Goal: Task Accomplishment & Management: Complete application form

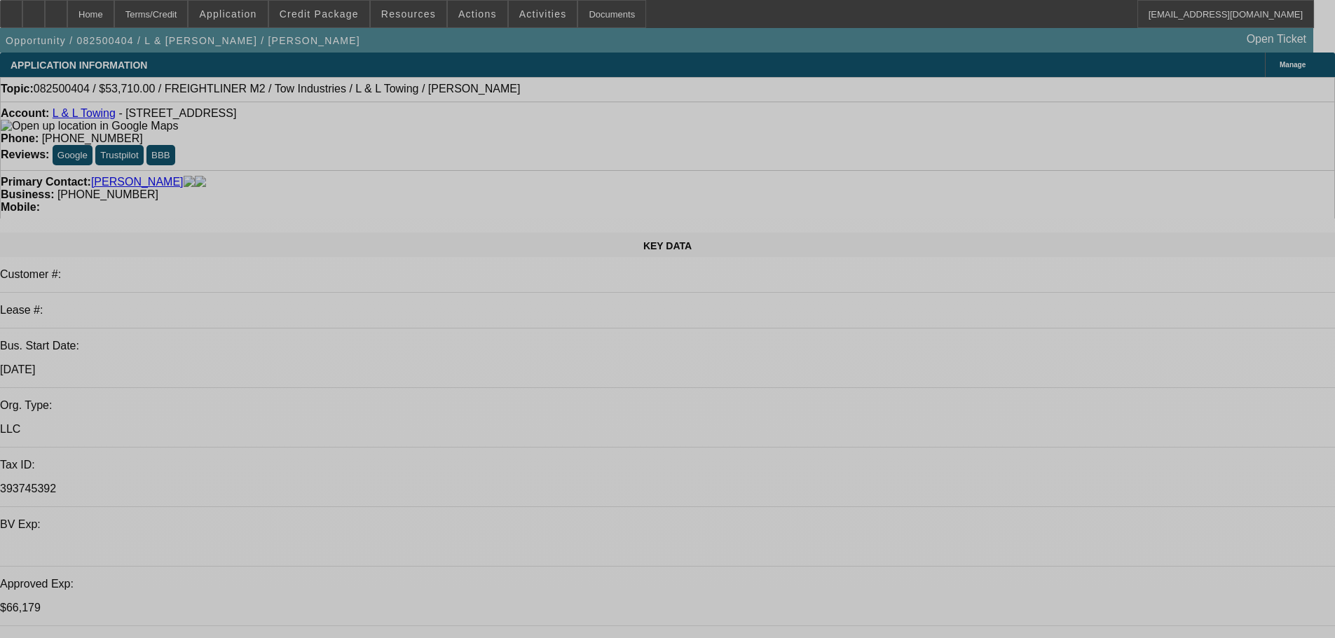
select select "0"
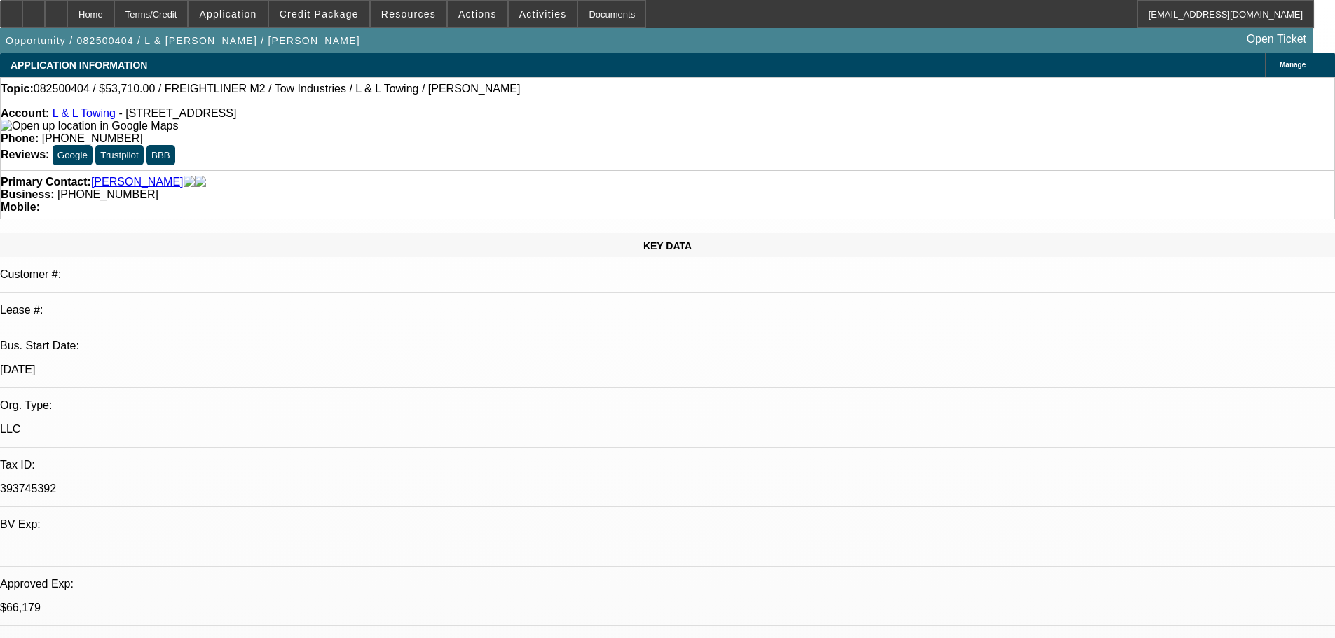
select select "2"
select select "0.1"
select select "4"
select select "0"
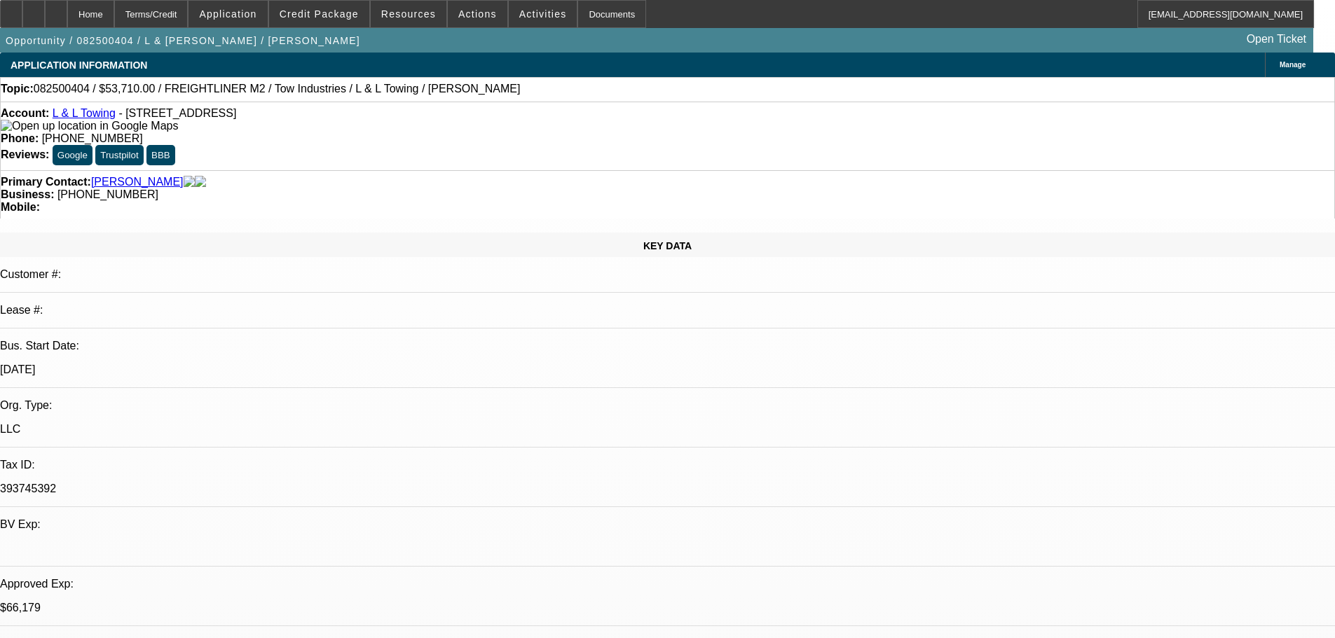
select select "2"
select select "0.1"
select select "4"
select select "0"
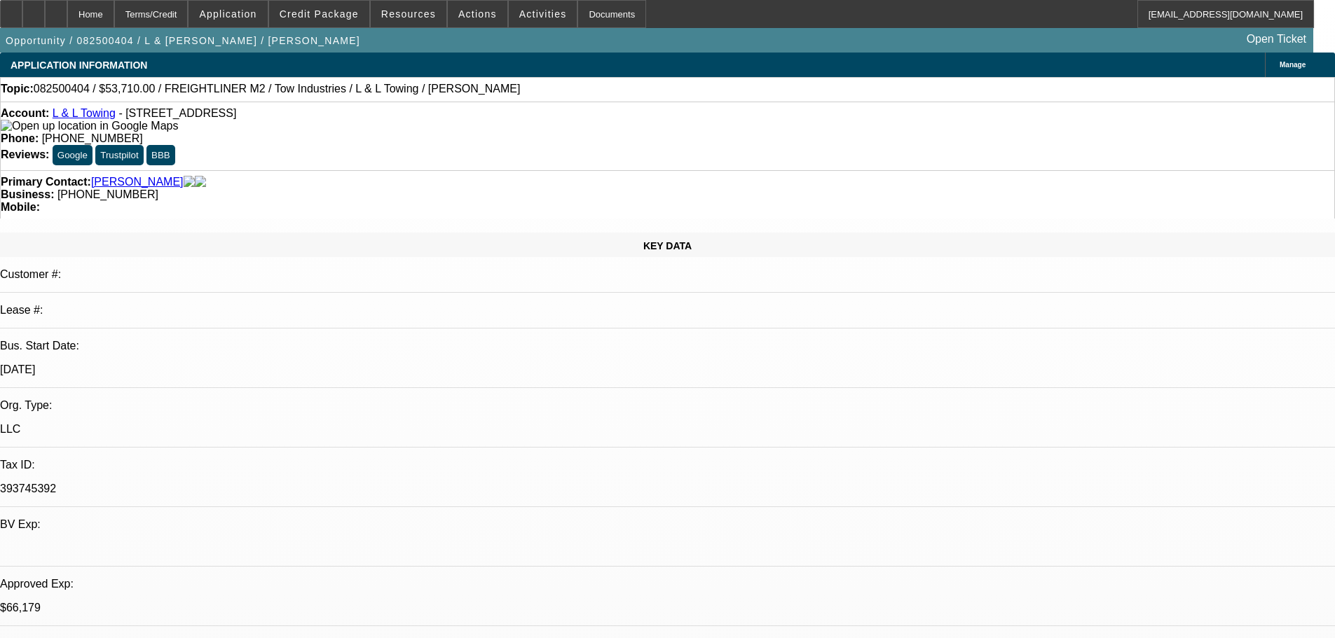
select select "2"
select select "0.1"
select select "4"
select select "0"
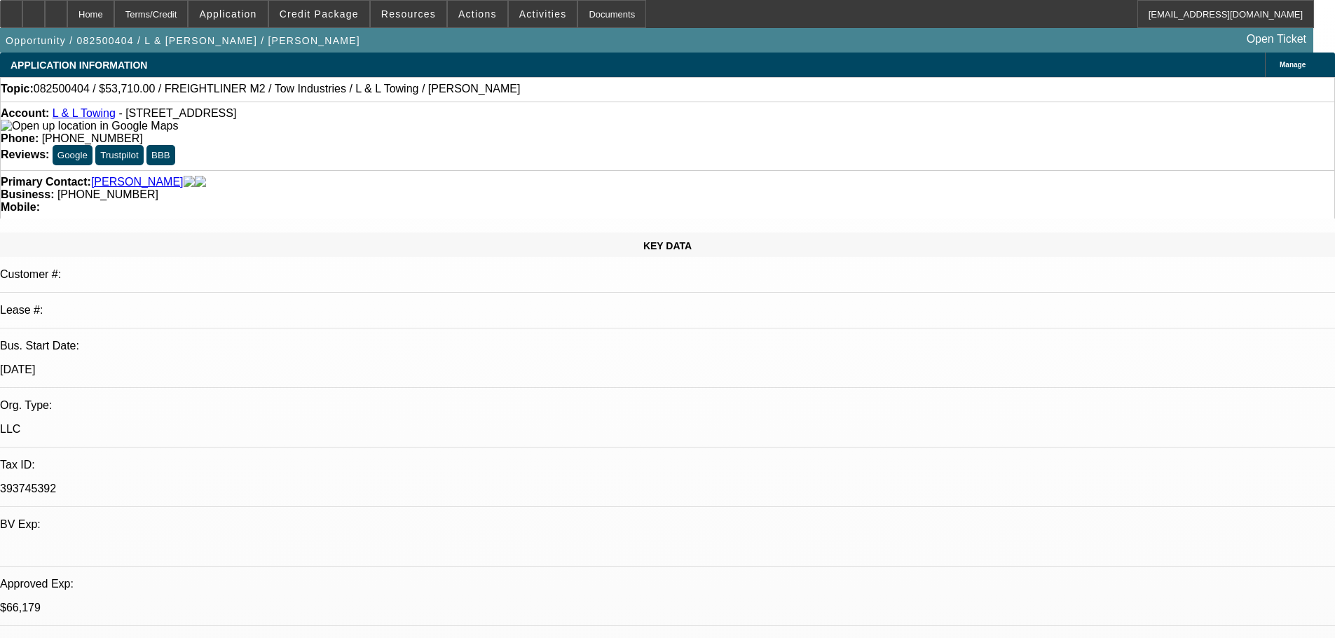
select select "2"
select select "0.1"
select select "4"
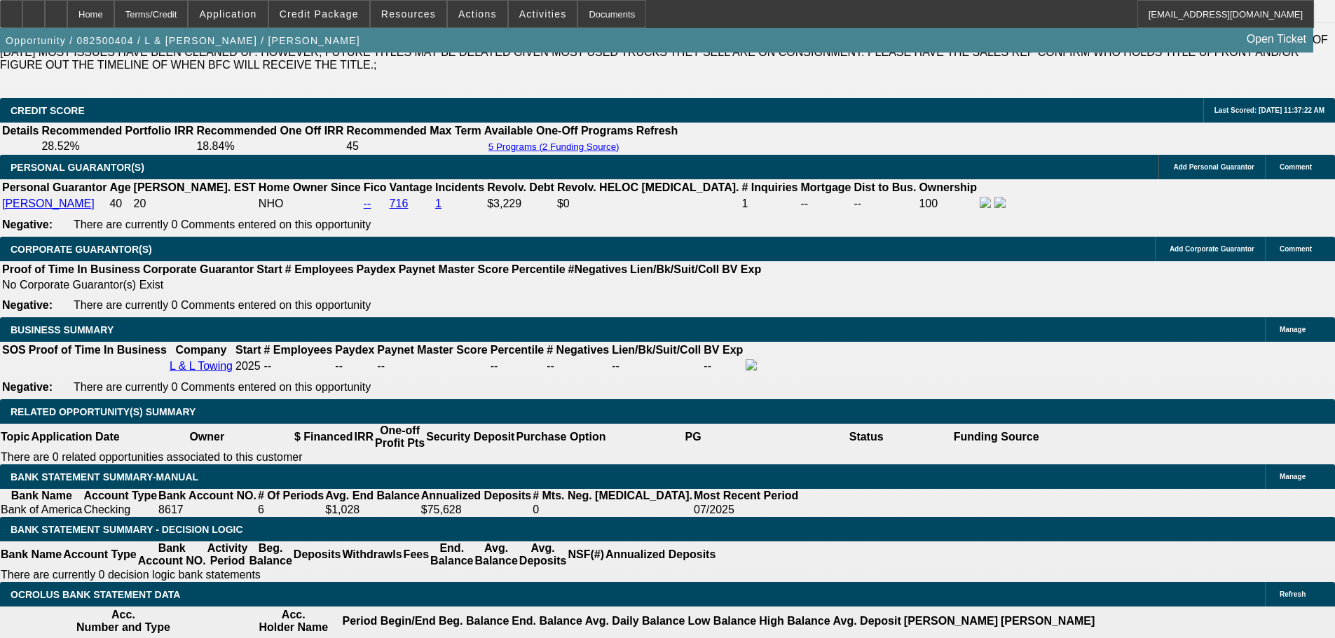
scroll to position [2102, 0]
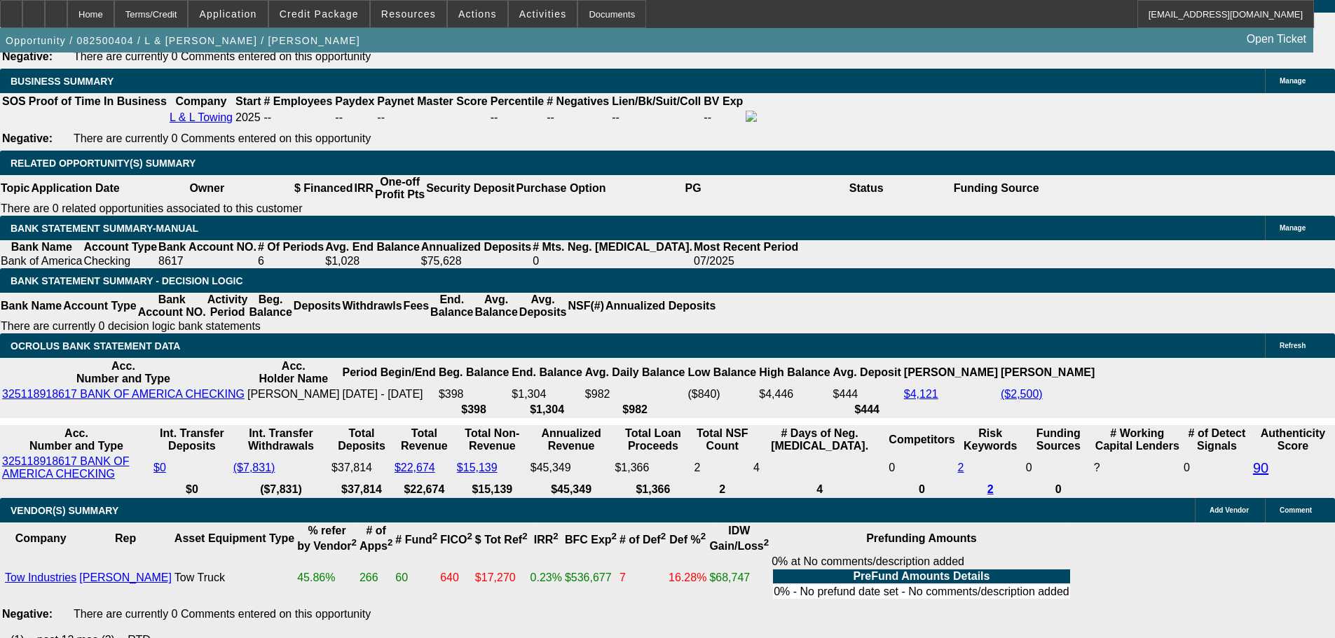
scroll to position [2242, 0]
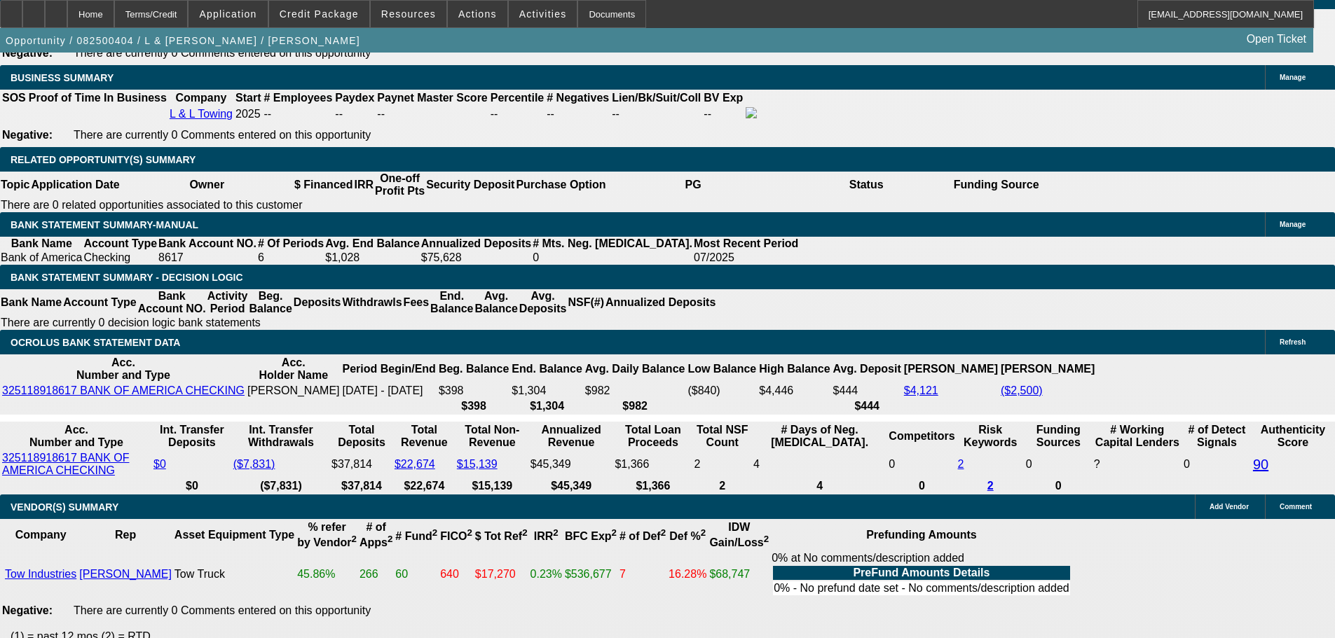
drag, startPoint x: 256, startPoint y: 516, endPoint x: 315, endPoint y: 520, distance: 59.7
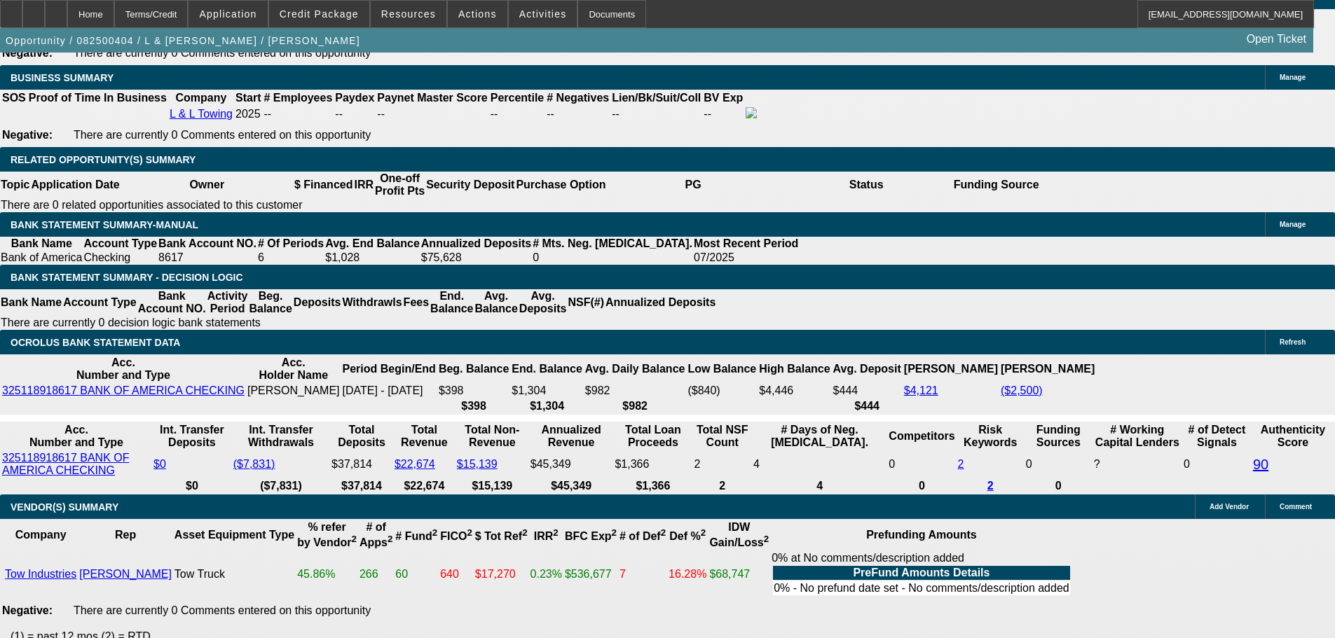
drag, startPoint x: 305, startPoint y: 517, endPoint x: 250, endPoint y: 519, distance: 54.7
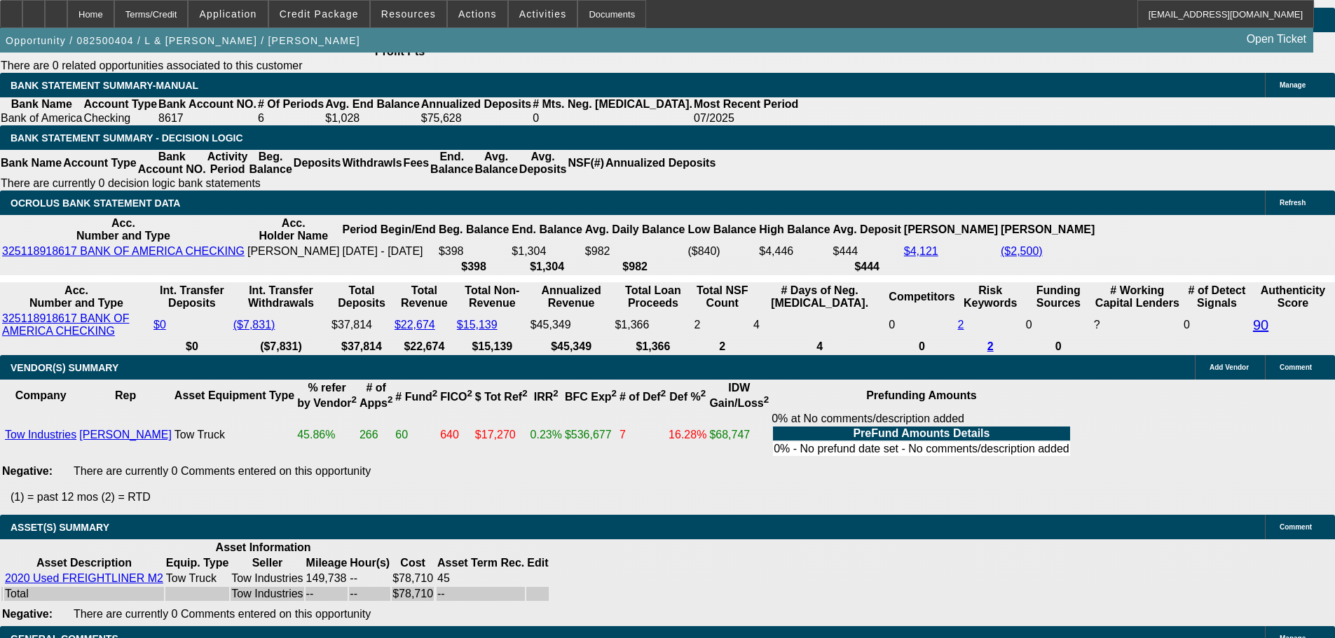
scroll to position [2382, 0]
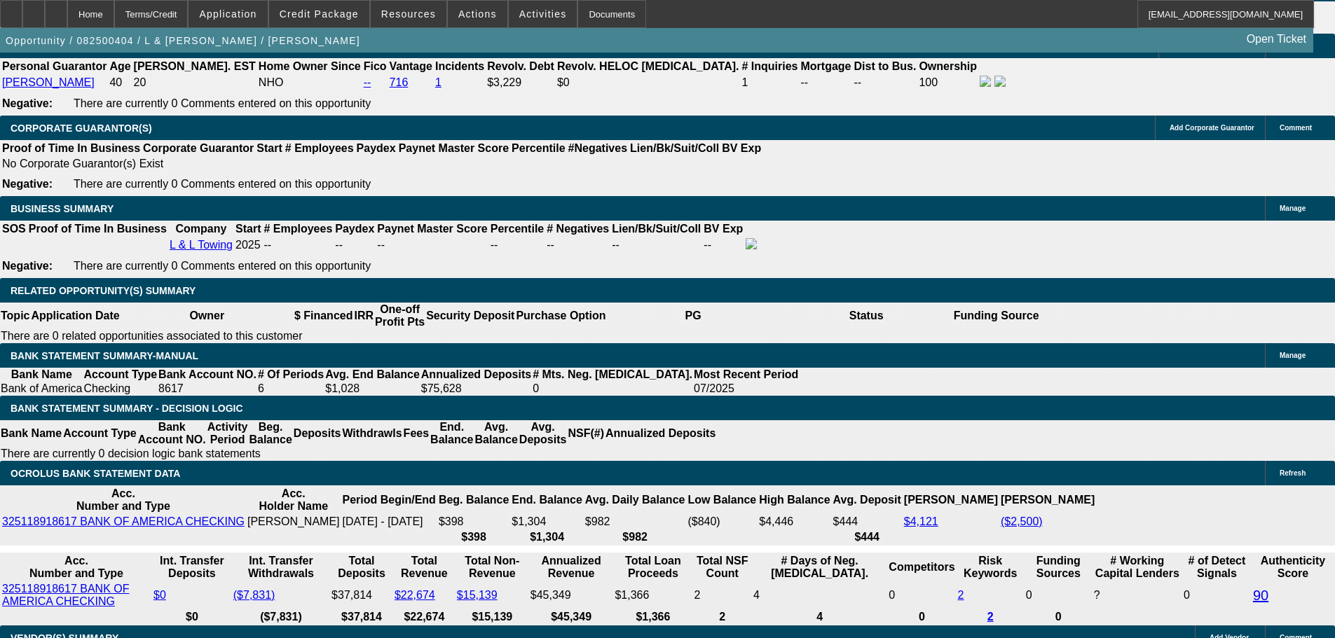
scroll to position [2102, 0]
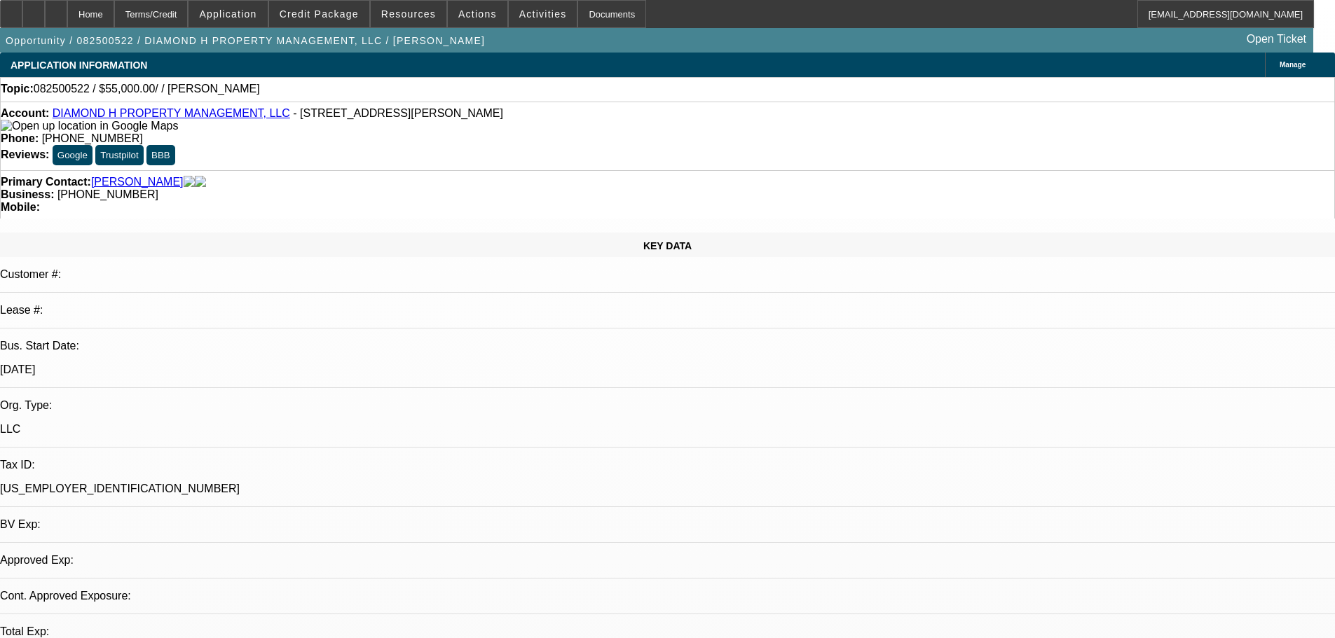
select select "0"
select select "2"
select select "0.1"
select select "4"
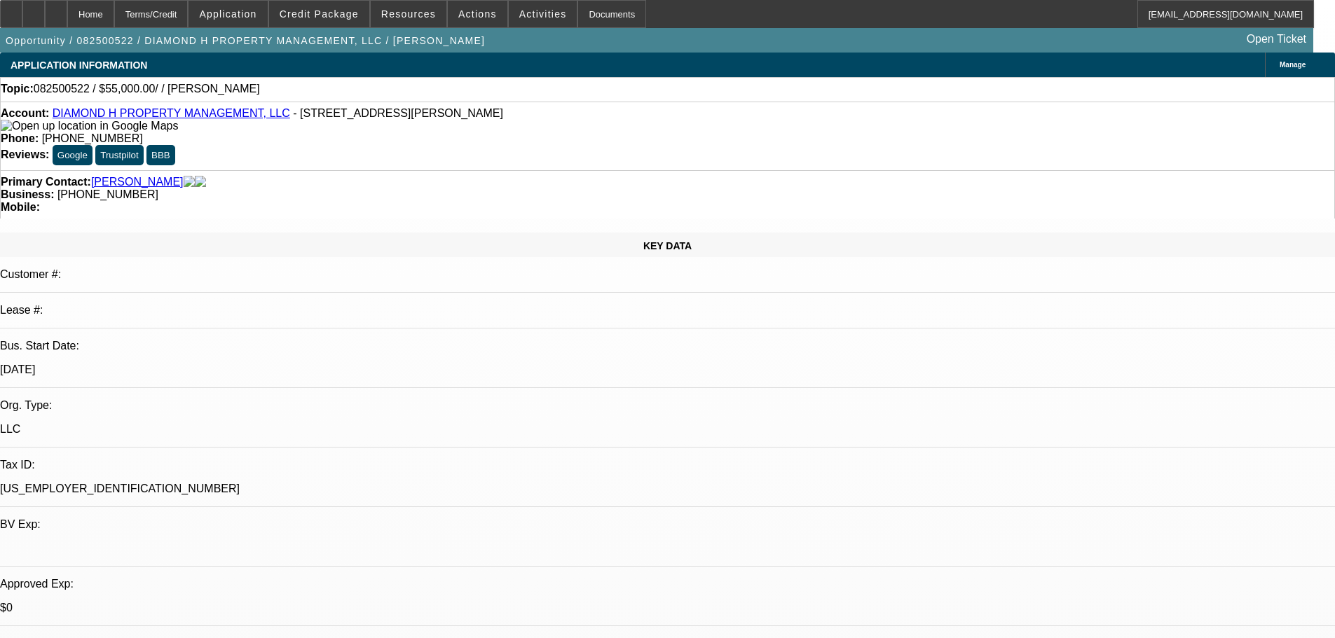
scroll to position [140, 0]
click at [310, 17] on span "Credit Package" at bounding box center [319, 13] width 79 height 11
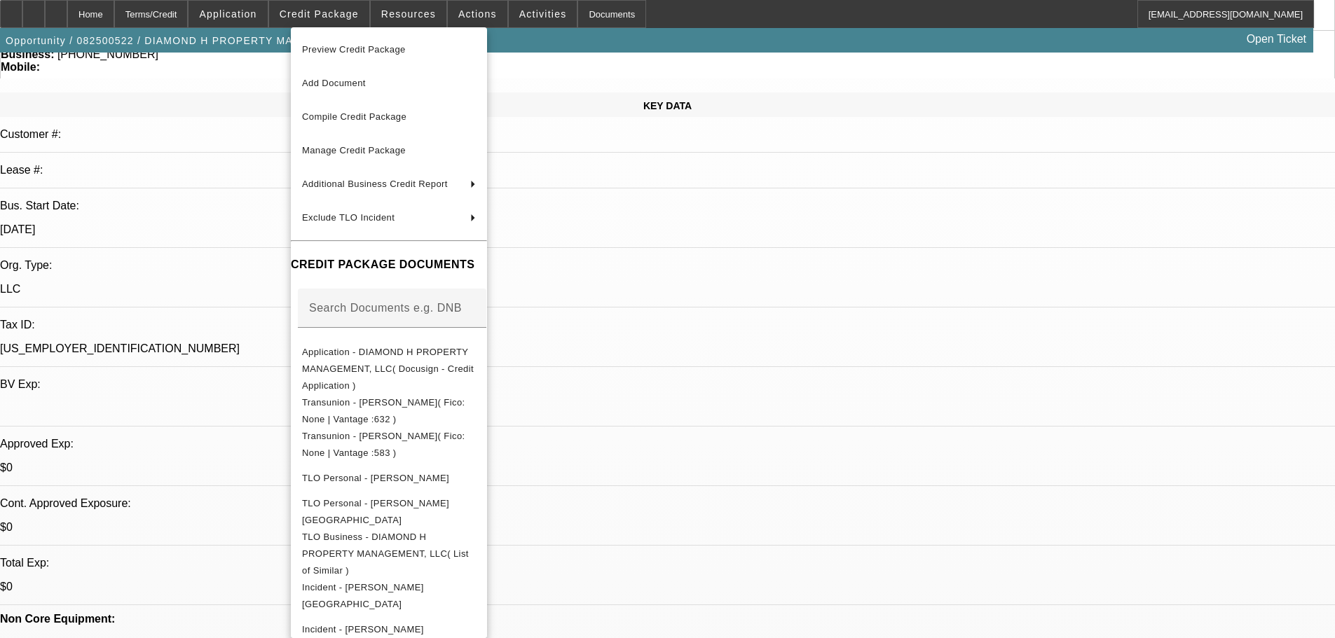
scroll to position [280, 0]
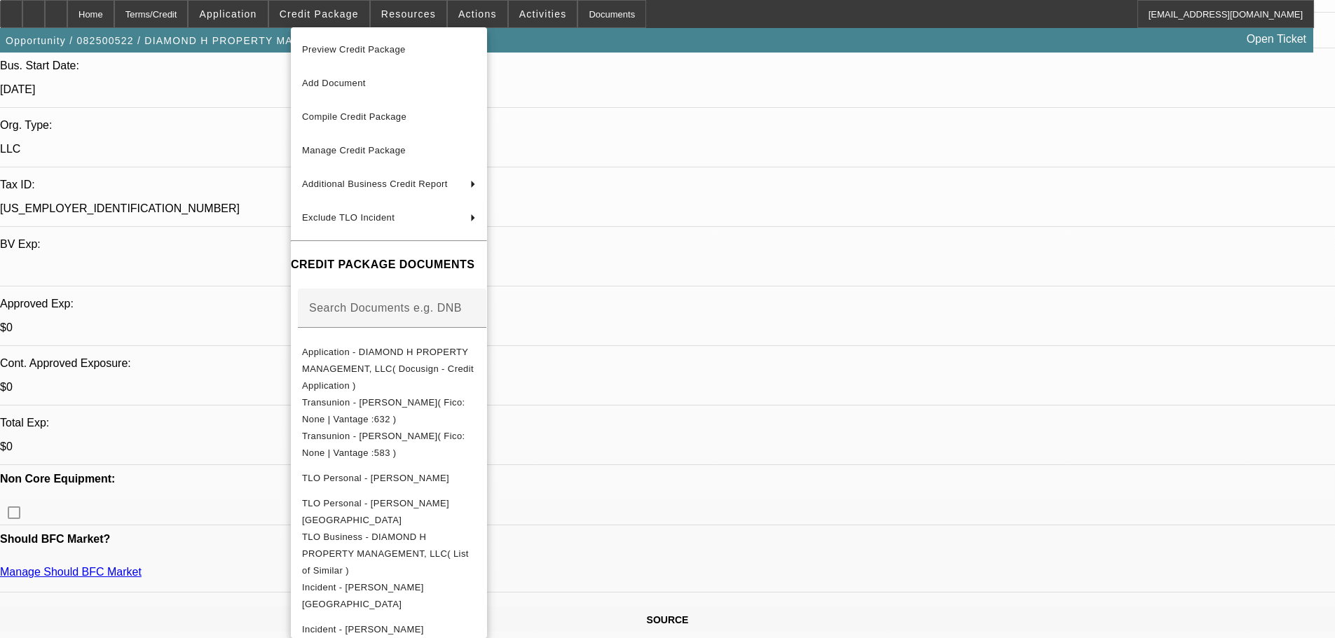
click at [224, 261] on div at bounding box center [667, 319] width 1335 height 638
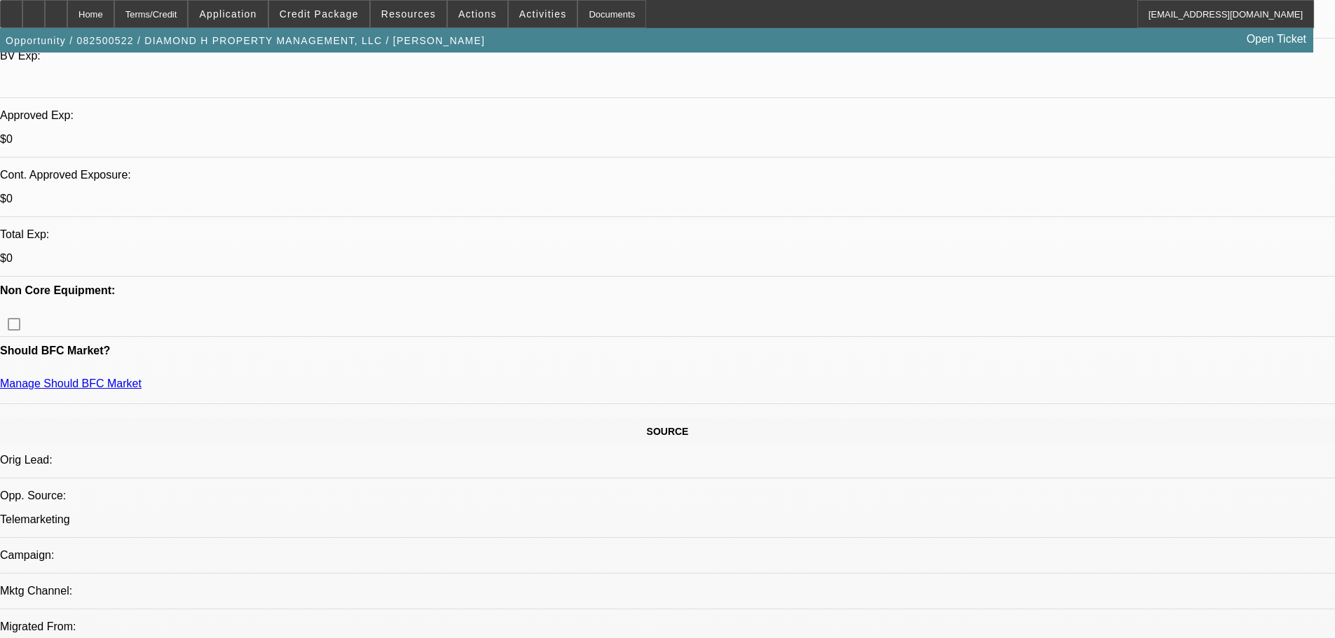
scroll to position [561, 0]
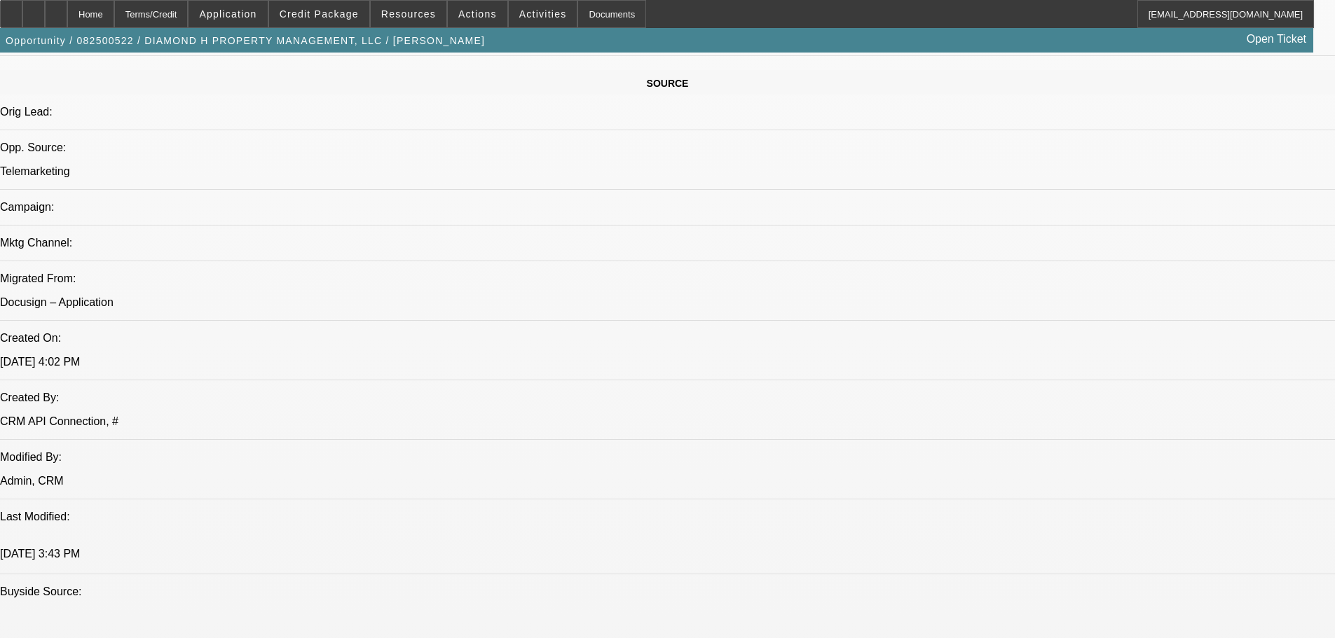
scroll to position [981, 0]
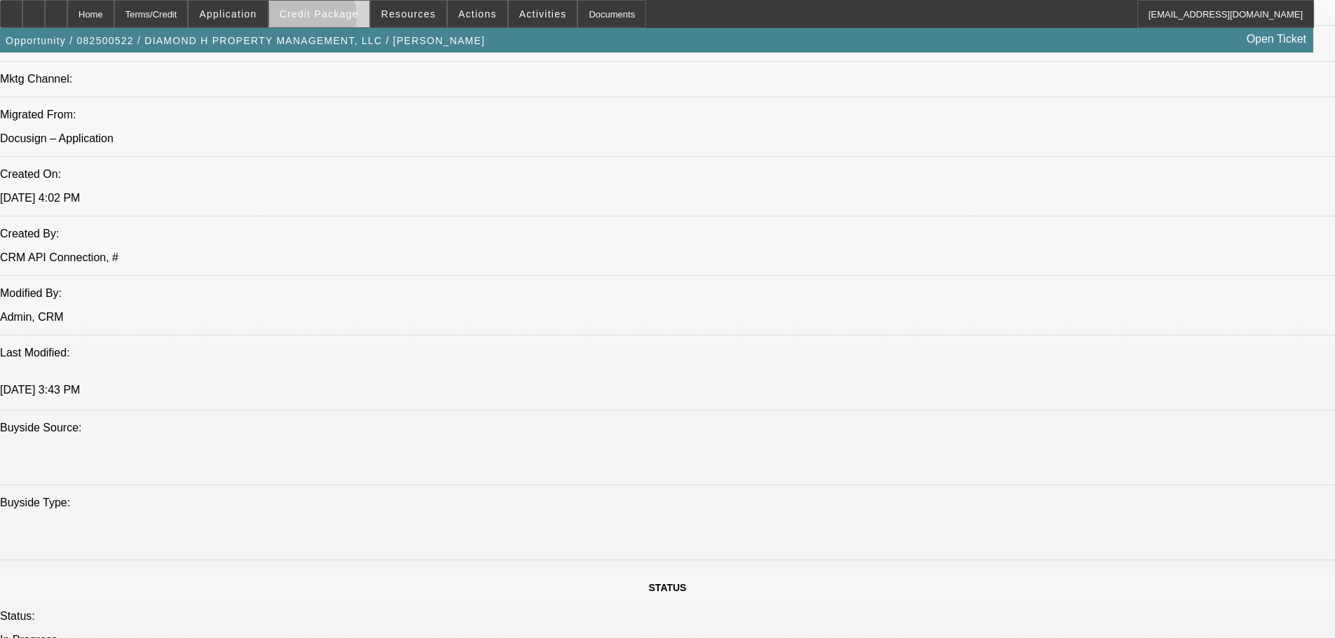
click at [334, 20] on span at bounding box center [319, 14] width 100 height 34
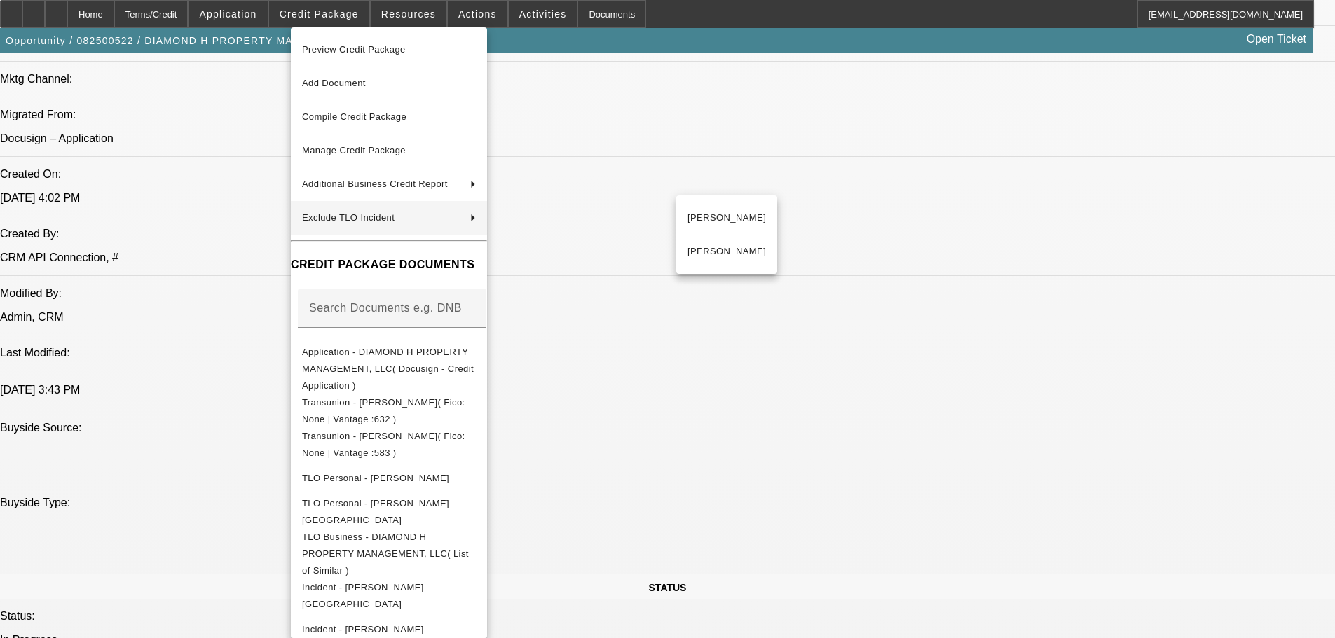
click at [212, 272] on div at bounding box center [667, 319] width 1335 height 638
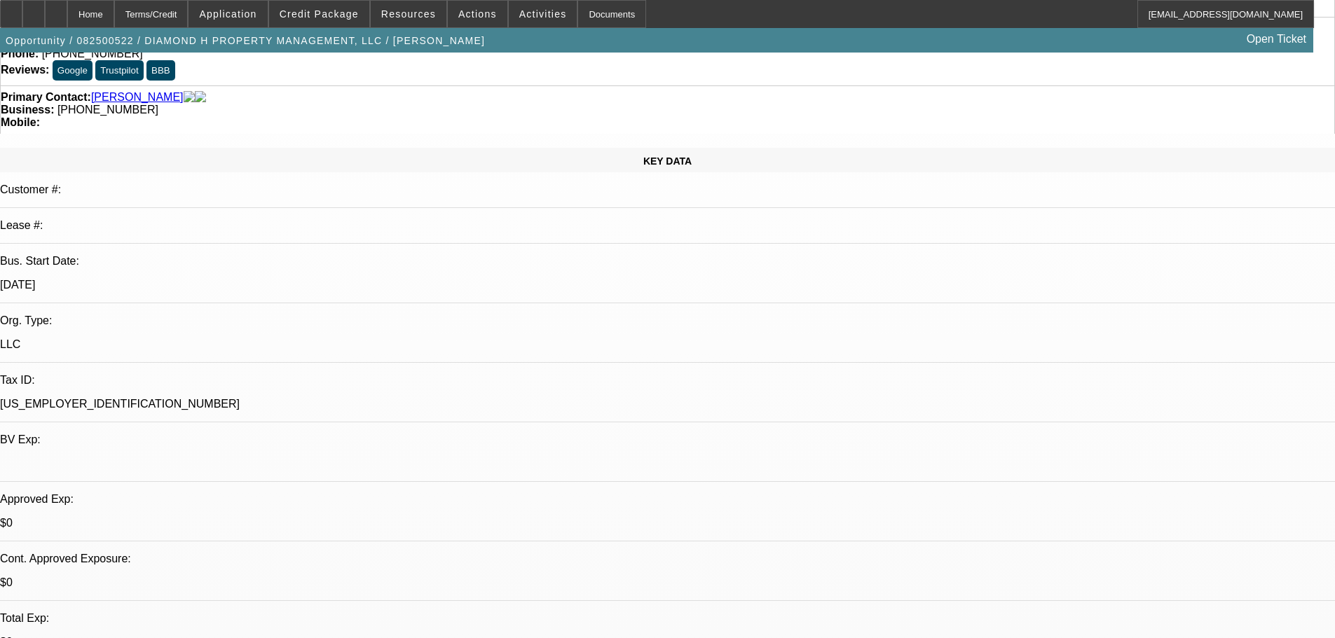
scroll to position [0, 0]
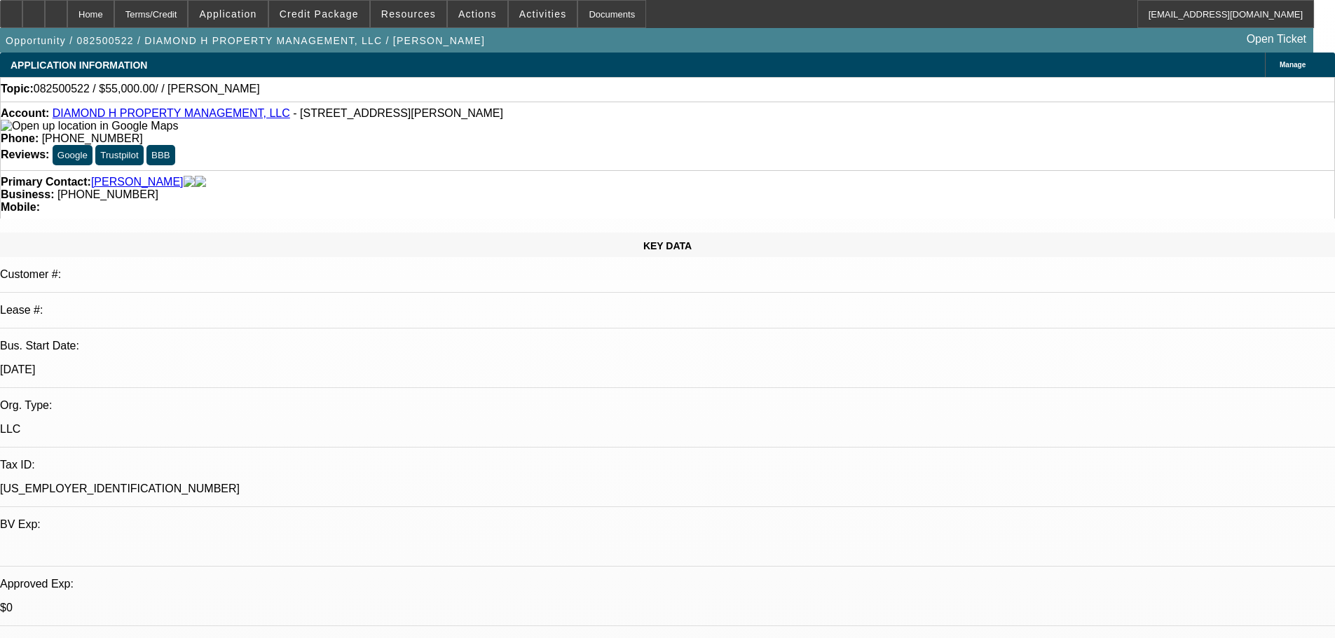
click at [330, 21] on span at bounding box center [319, 14] width 100 height 34
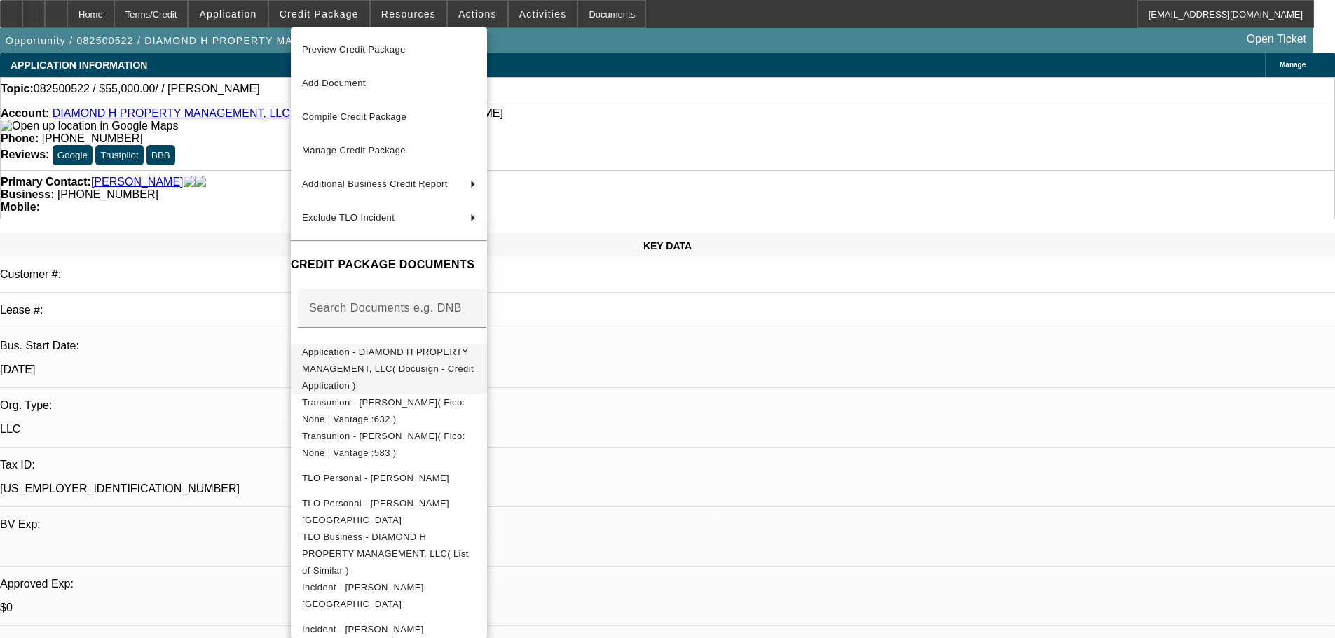
click at [448, 355] on span "Application - DIAMOND H PROPERTY MANAGEMENT, LLC( Docusign - Credit Application…" at bounding box center [389, 369] width 174 height 50
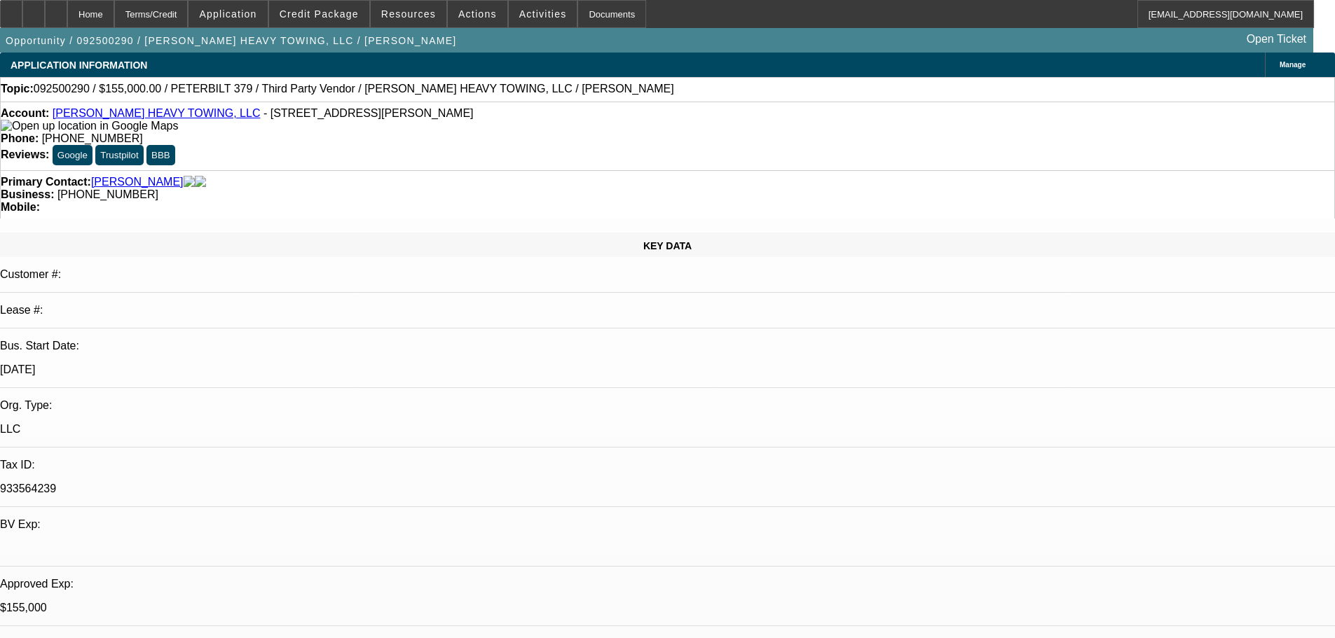
select select "0"
select select "2"
select select "0.1"
select select "4"
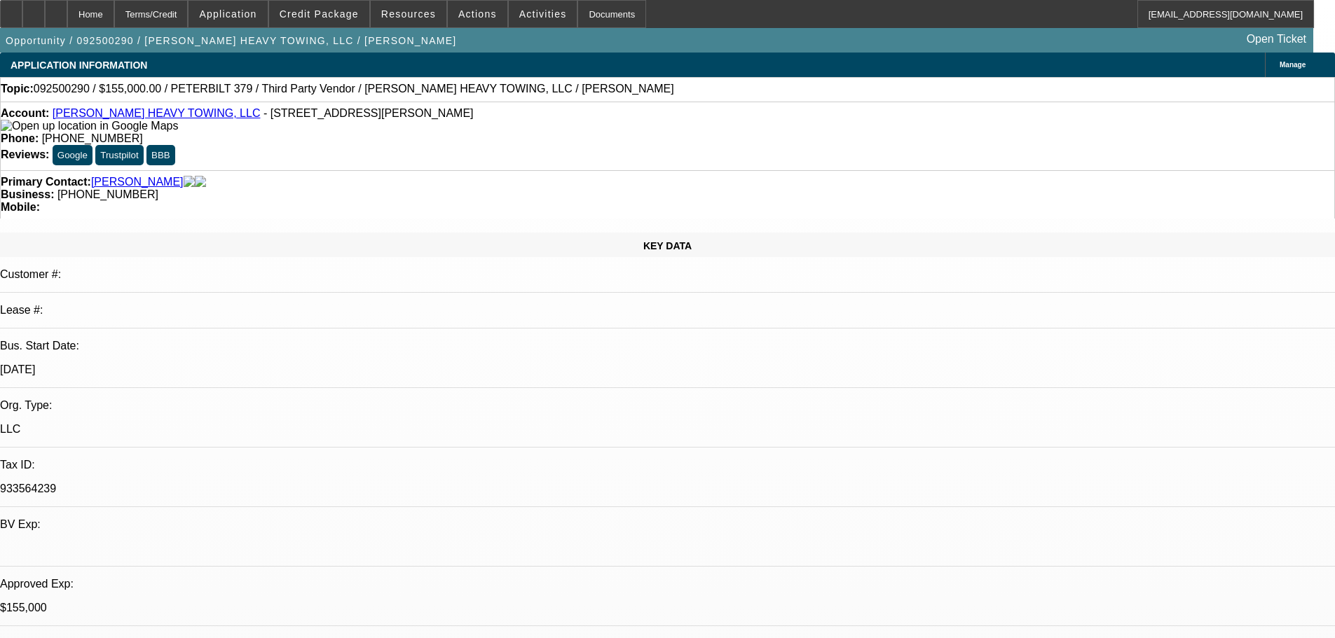
select select "0"
select select "6"
select select "0"
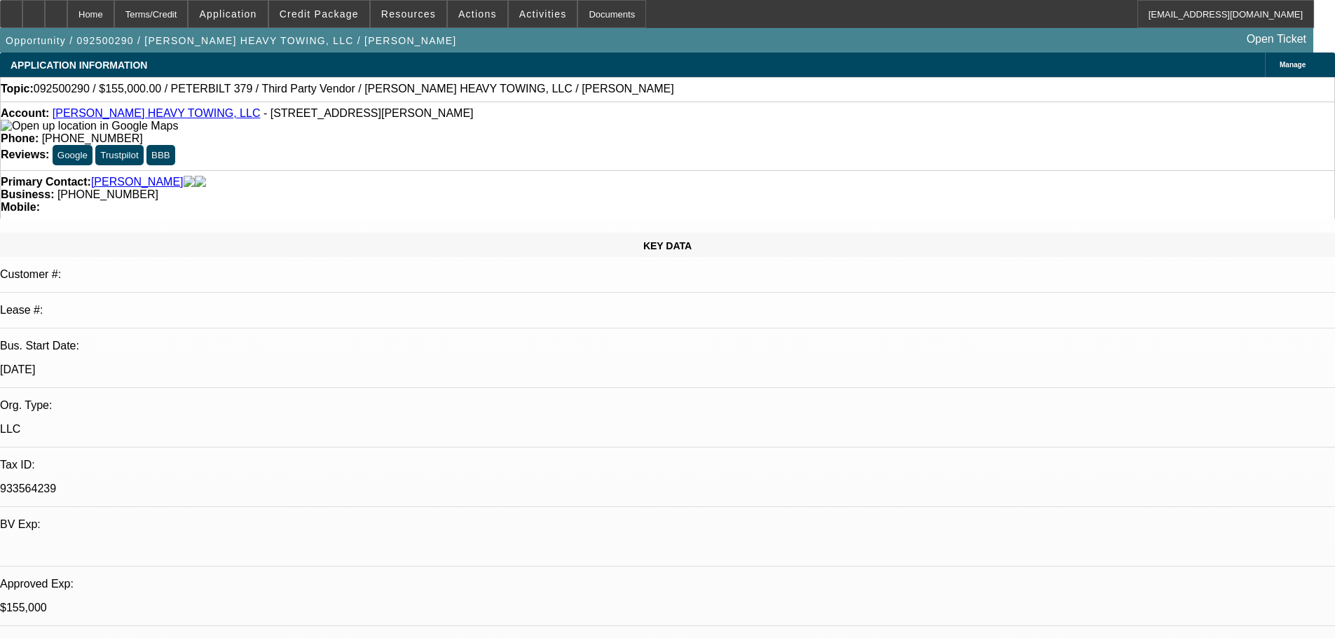
select select "2"
select select "0"
select select "6"
select select "0.1"
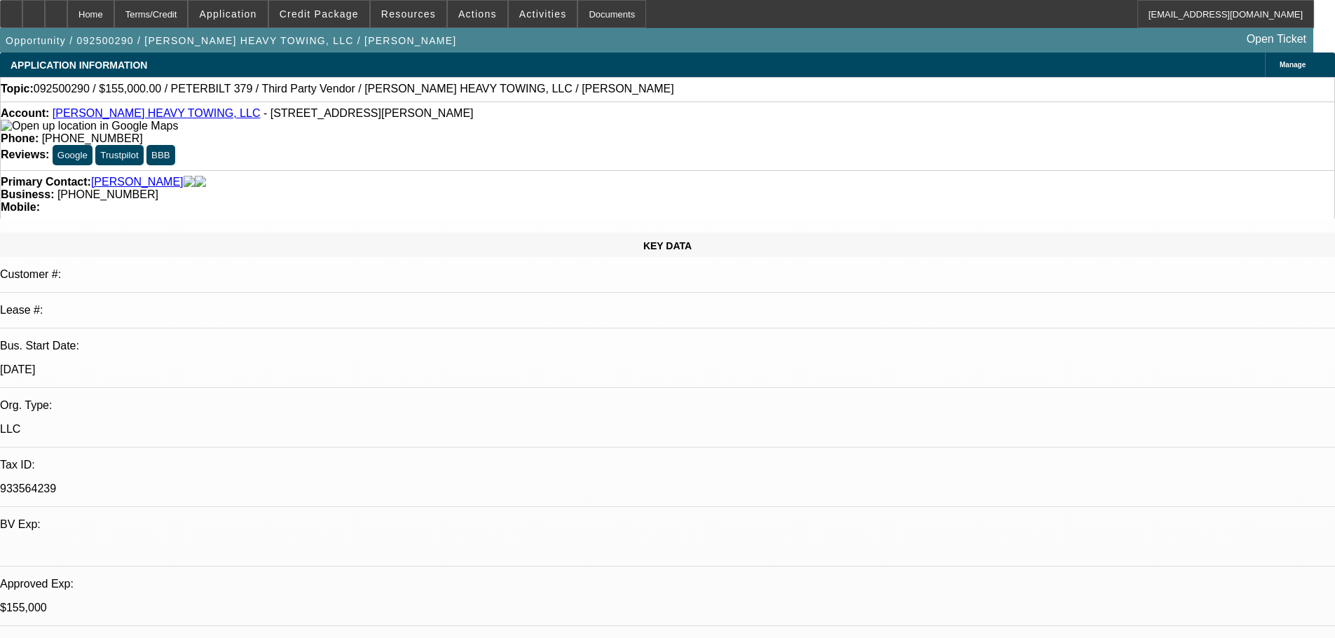
select select "2"
select select "0"
select select "6"
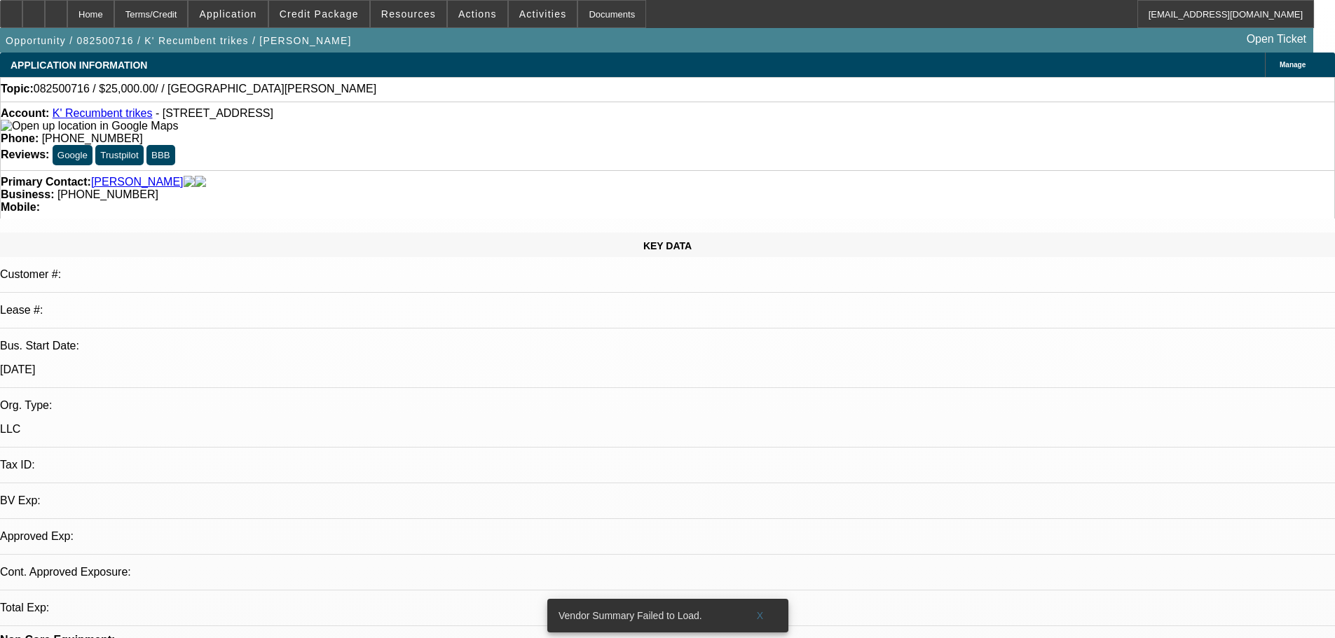
select select "0"
select select "2"
select select "0.1"
select select "4"
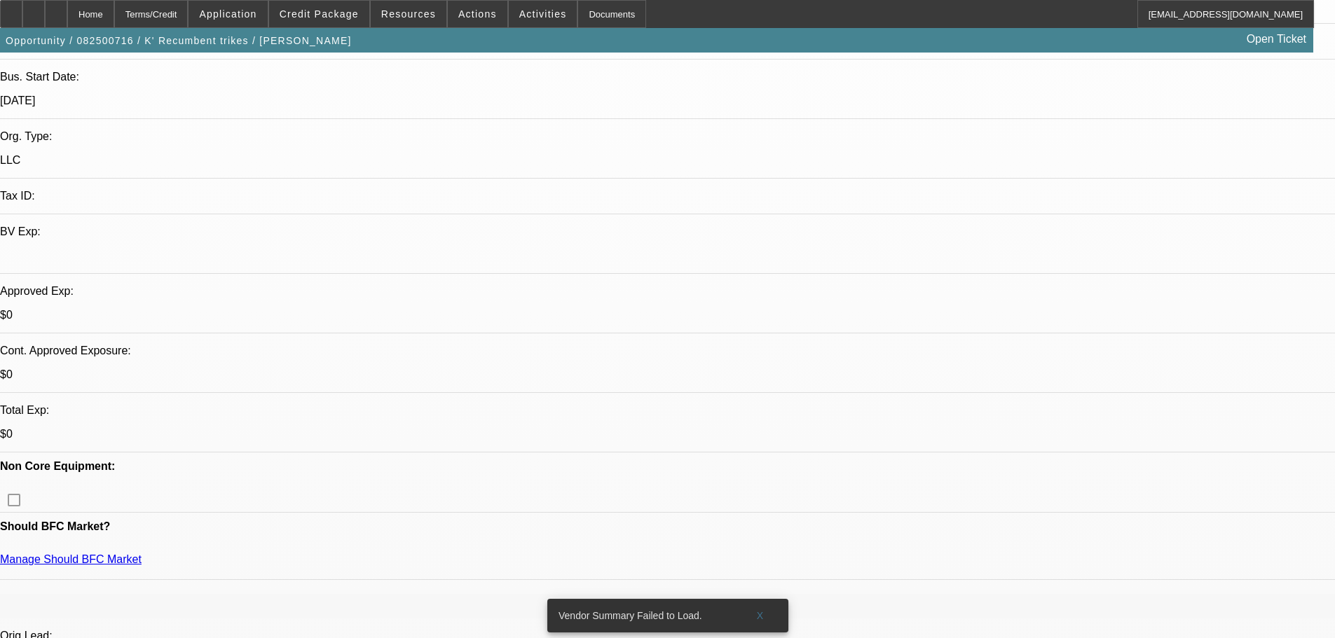
scroll to position [280, 0]
